Goal: Use online tool/utility: Utilize a website feature to perform a specific function

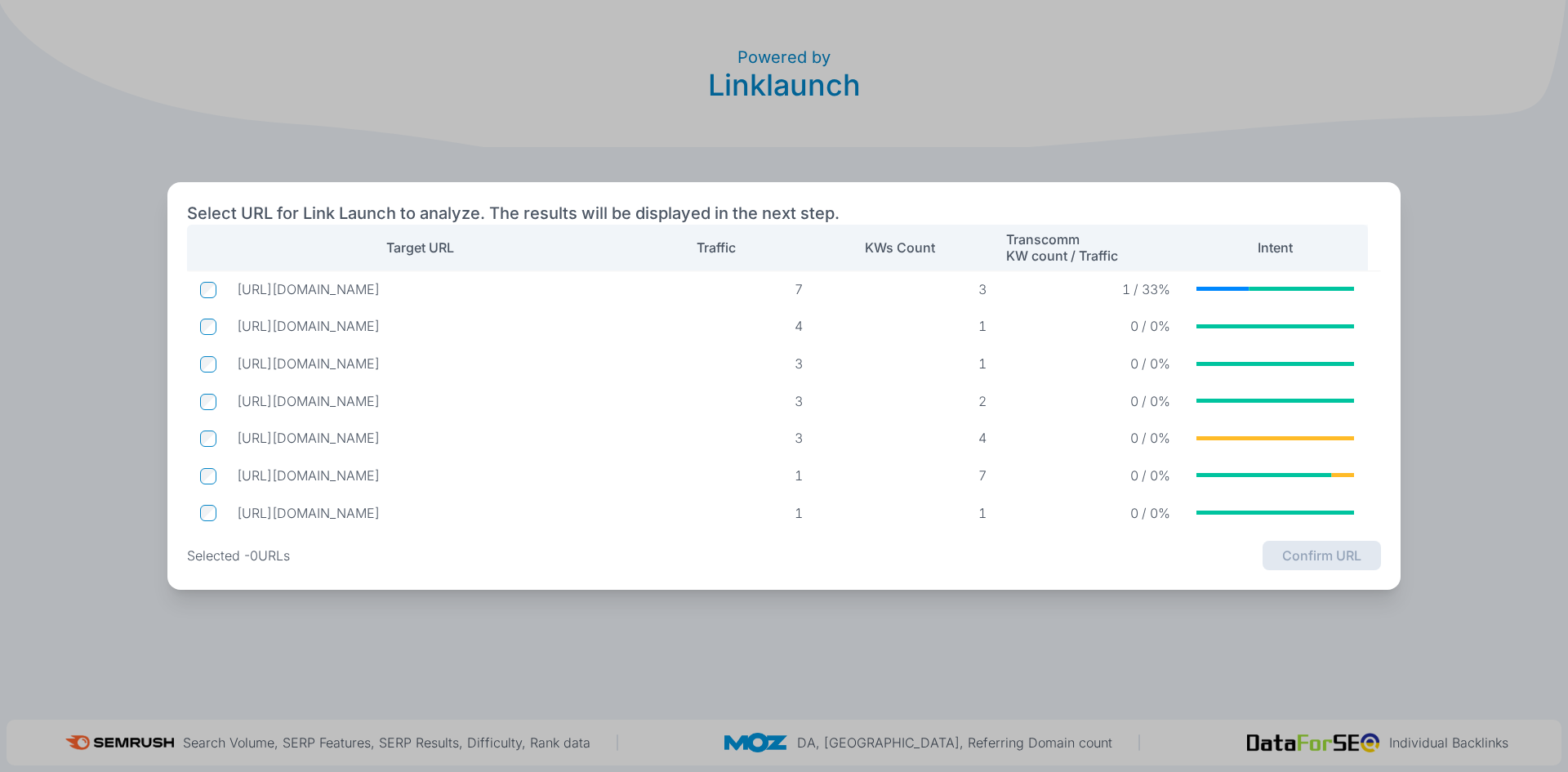
click at [215, 302] on td at bounding box center [205, 289] width 36 height 31
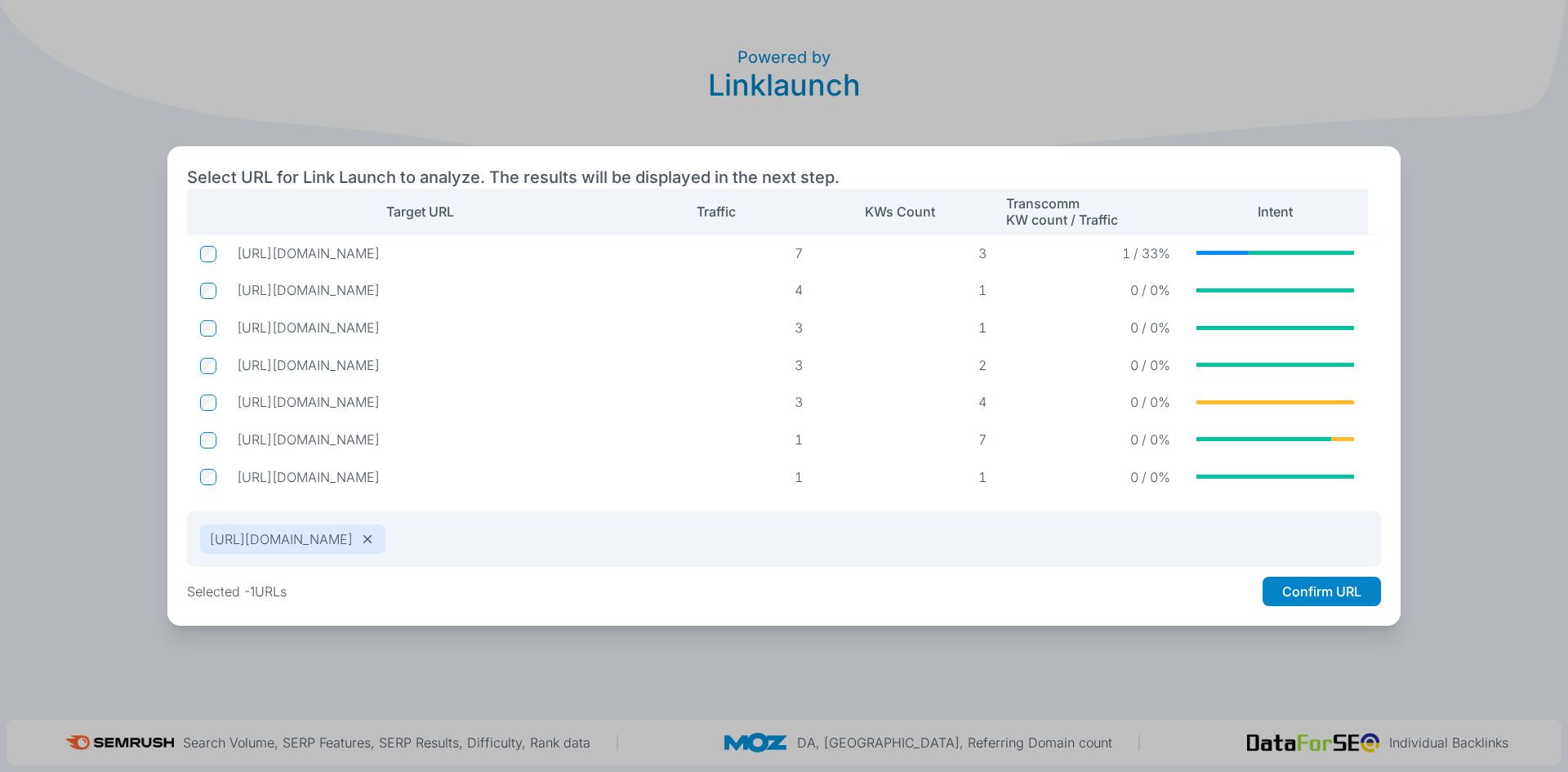
click at [1375, 612] on div "Select URL for Link Launch to analyze. The results will be displayed in the nex…" at bounding box center [784, 386] width 1234 height 480
click at [1368, 600] on button "Confirm URL" at bounding box center [1322, 592] width 119 height 29
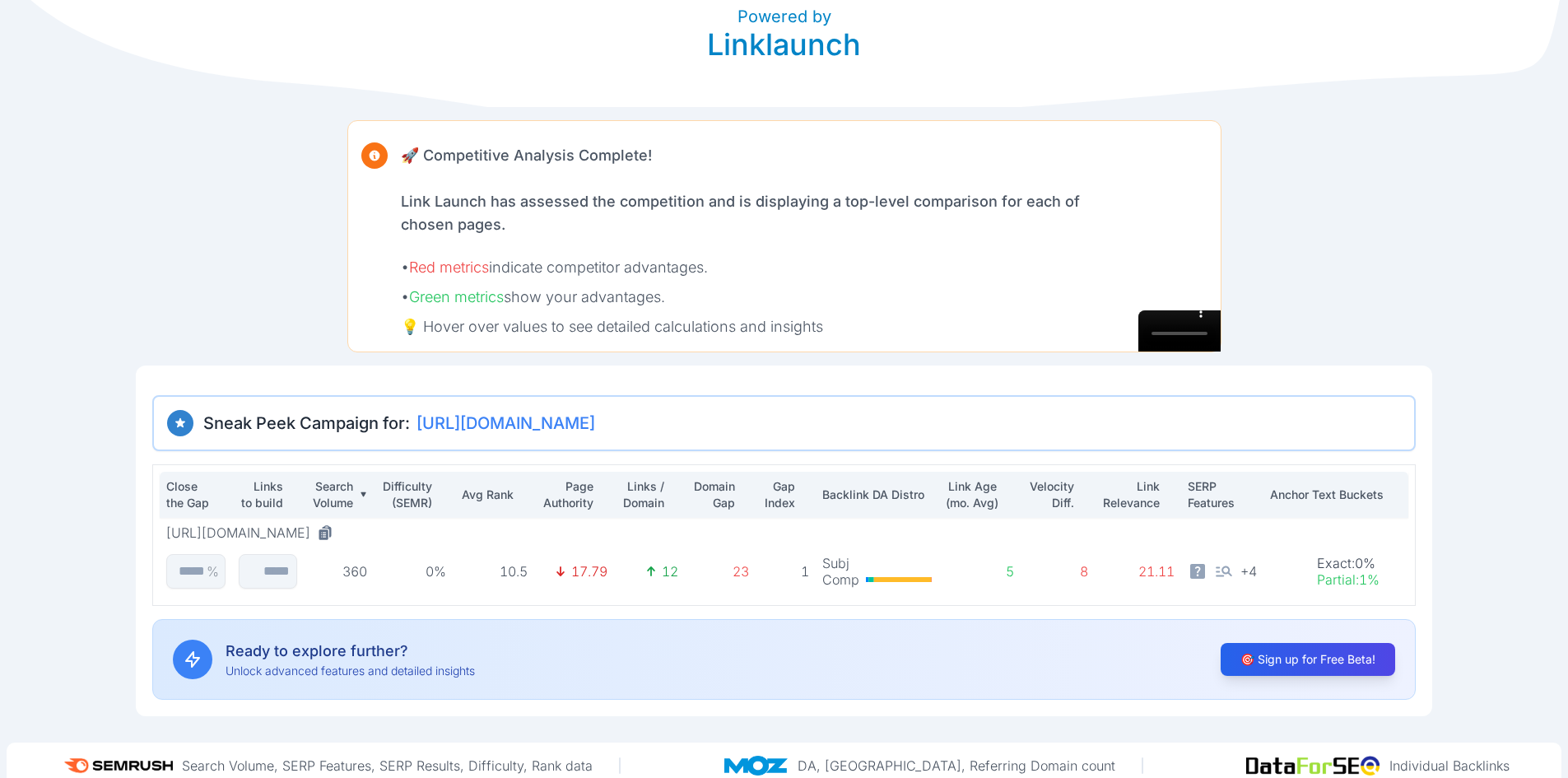
scroll to position [58, 0]
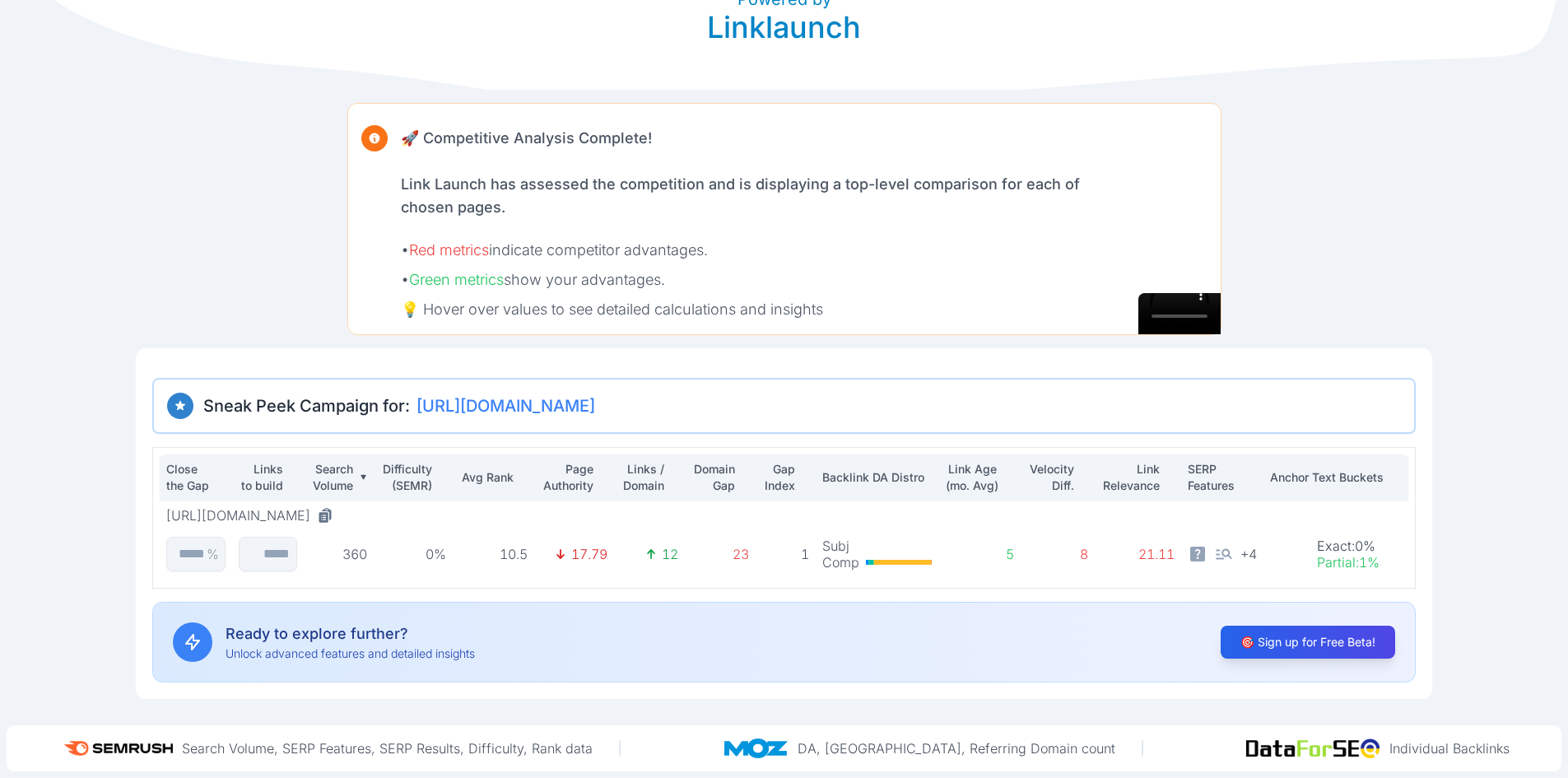
drag, startPoint x: 414, startPoint y: 408, endPoint x: 1324, endPoint y: 406, distance: 910.0
click at [1324, 406] on h3 "Sneak Peek Campaign for: https://globalcarboncouncil.com/gcc-sp-global-commodit…" at bounding box center [784, 405] width 1234 height 27
copy span "[URL][DOMAIN_NAME]"
click at [114, 555] on div "Powered by Linklaunch 🚀 Competitive Analysis Complete! Link Launch has assessed…" at bounding box center [784, 320] width 1568 height 757
click at [356, 550] on p "360" at bounding box center [338, 554] width 56 height 17
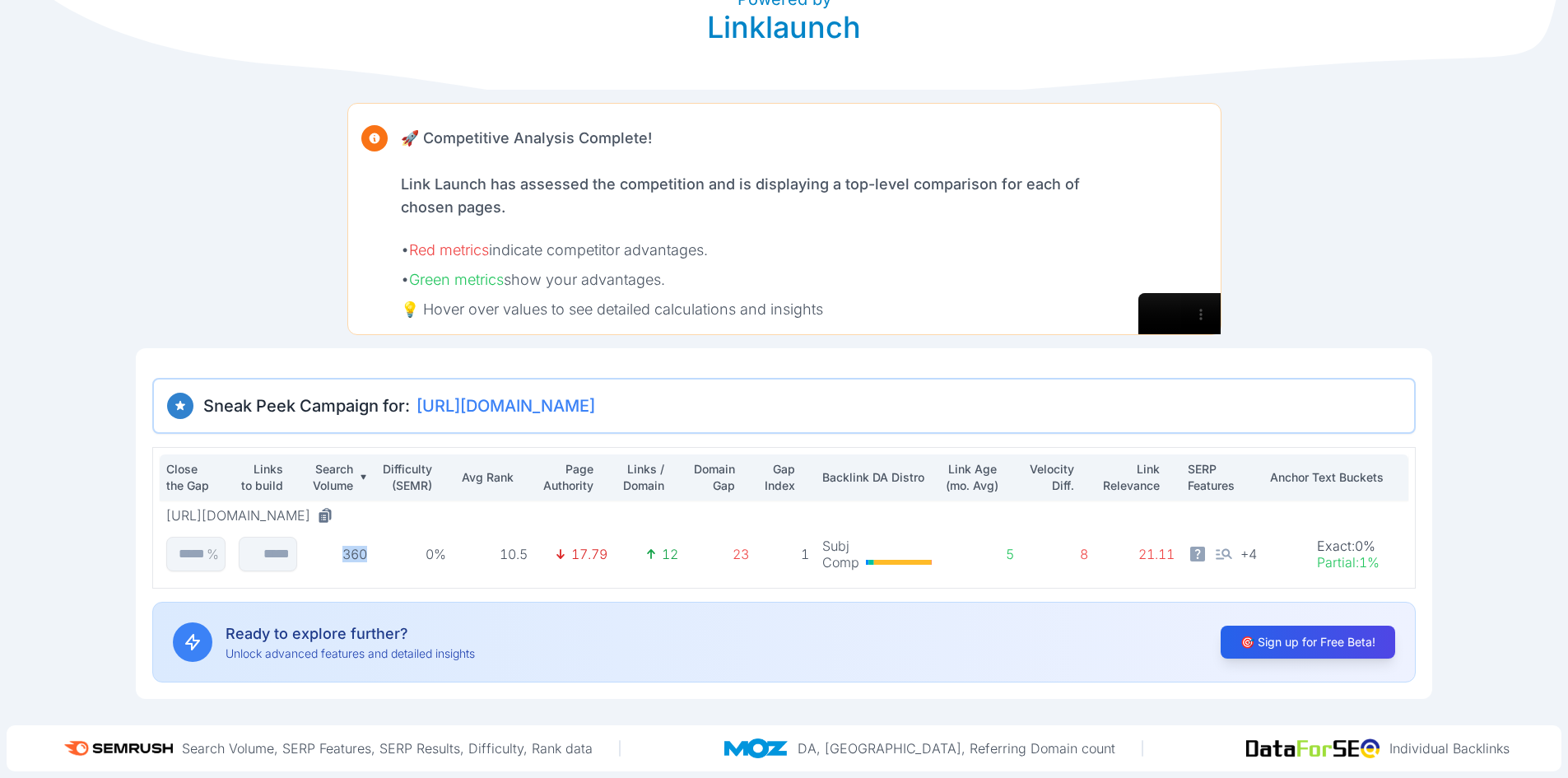
click at [356, 550] on p "360" at bounding box center [338, 554] width 56 height 17
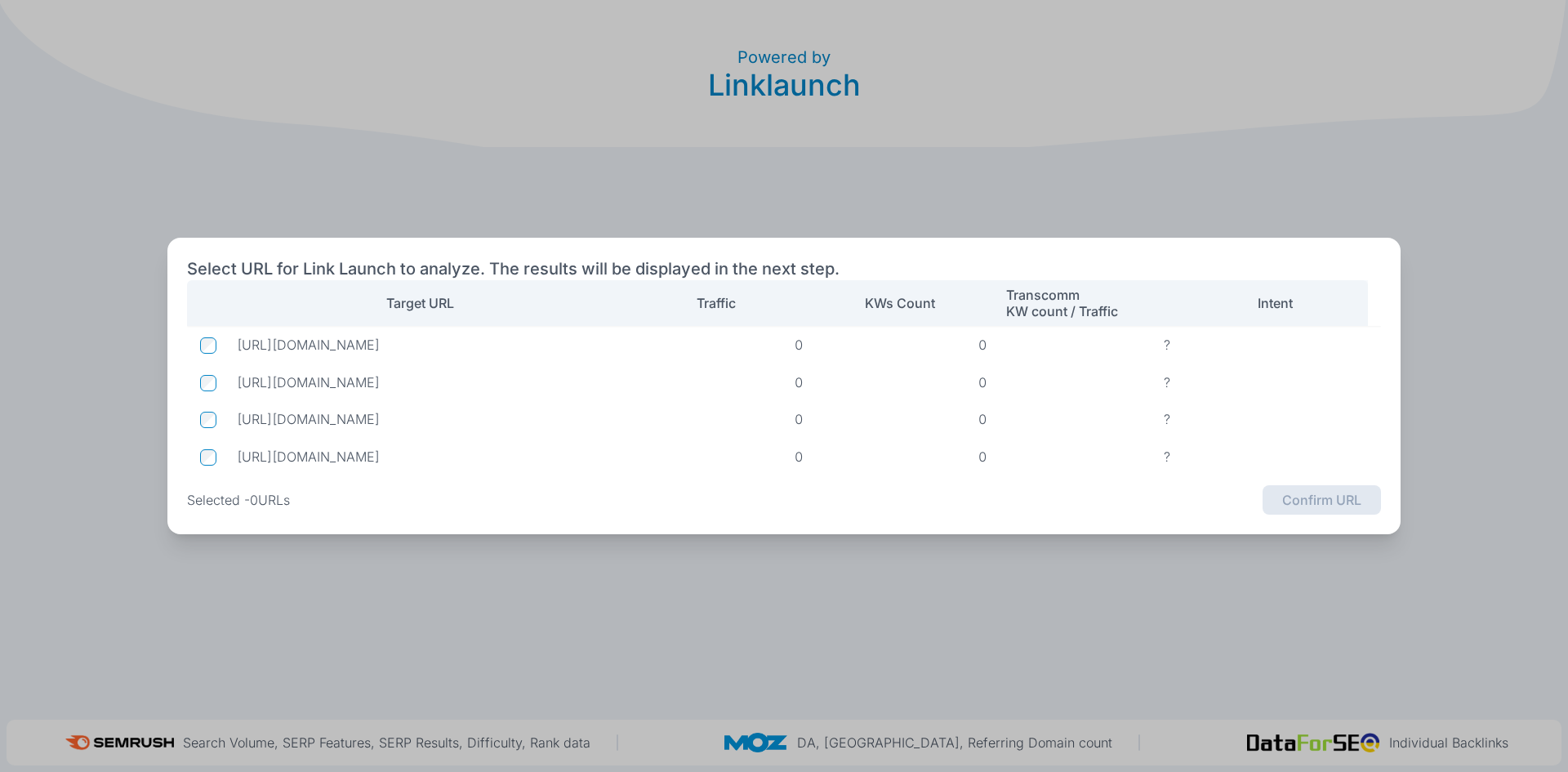
click at [684, 439] on tbody "https://3d.gord.qa/technologies/fused-filament-fabrication-fff/ 0 0 ? No data. …" at bounding box center [784, 400] width 1194 height 149
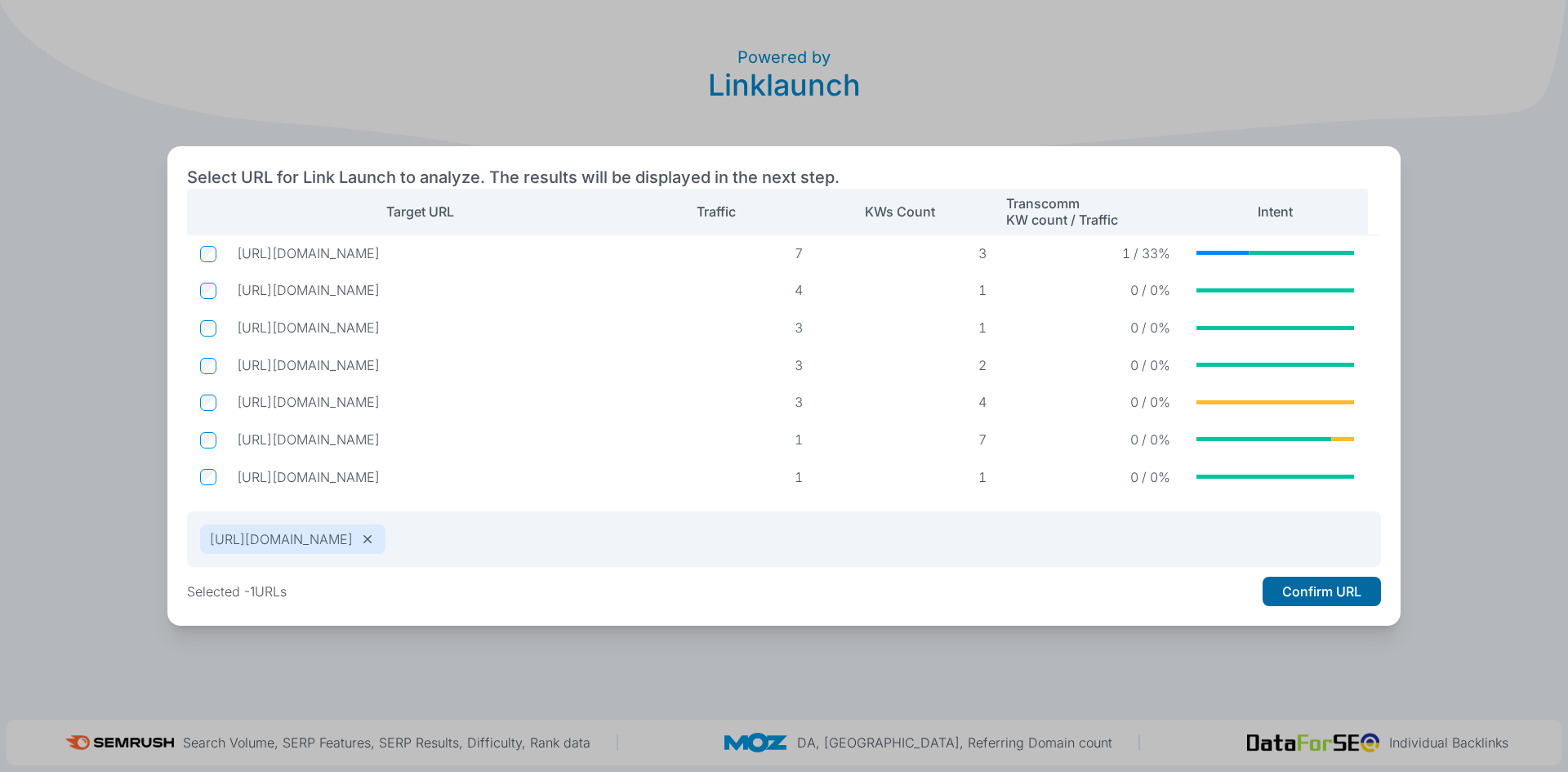
click at [1328, 599] on button "Confirm URL" at bounding box center [1322, 592] width 119 height 29
